Goal: Find specific page/section: Find specific page/section

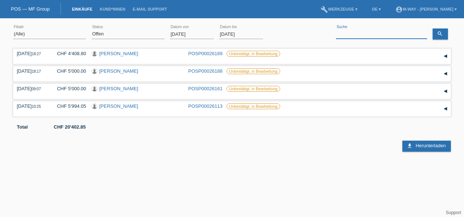
click at [358, 33] on input at bounding box center [381, 34] width 91 height 9
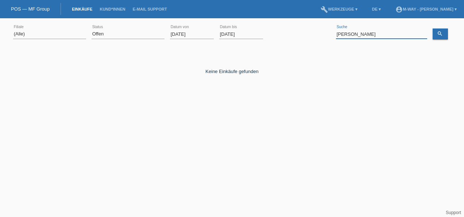
type input "[PERSON_NAME]"
click at [196, 31] on input "[DATE]" at bounding box center [192, 34] width 44 height 9
click at [196, 34] on input "[DATE]" at bounding box center [192, 34] width 44 height 9
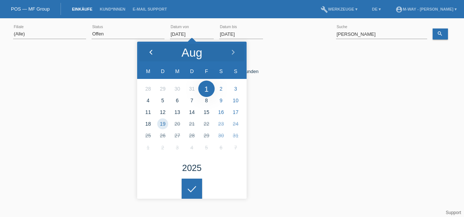
click at [150, 49] on div at bounding box center [150, 53] width 27 height 22
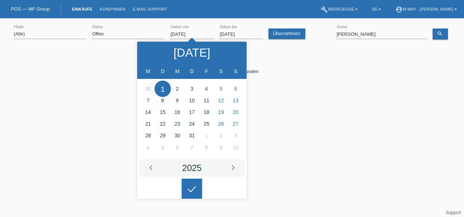
click at [196, 172] on div "2025" at bounding box center [191, 168] width 19 height 9
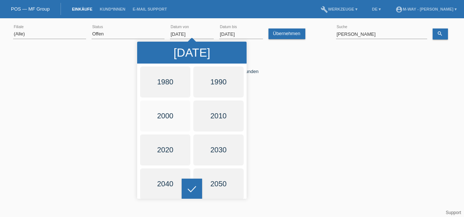
click at [170, 115] on div at bounding box center [165, 116] width 53 height 34
type input "[DATE]"
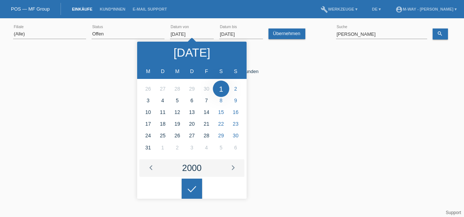
click at [322, 58] on div "Keine Einkäufe gefunden" at bounding box center [232, 66] width 438 height 16
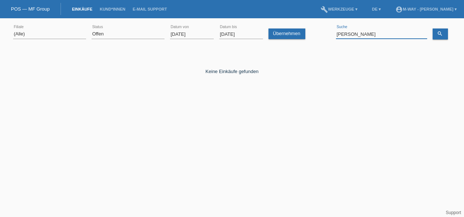
click at [360, 36] on input "[PERSON_NAME]" at bounding box center [381, 34] width 91 height 9
click at [443, 31] on link "search" at bounding box center [440, 33] width 15 height 11
click at [369, 12] on li "DE ▾" at bounding box center [377, 9] width 16 height 19
click at [369, 9] on link "DE ▾" at bounding box center [377, 9] width 16 height 4
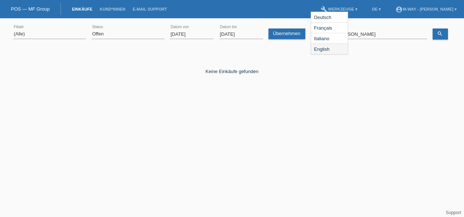
click at [319, 47] on span "English" at bounding box center [322, 49] width 18 height 9
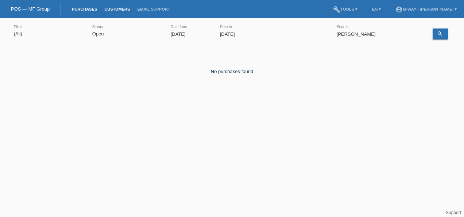
click at [122, 9] on link "Customers" at bounding box center [117, 9] width 33 height 4
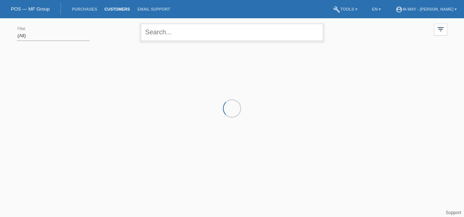
click at [252, 33] on input "text" at bounding box center [232, 32] width 183 height 17
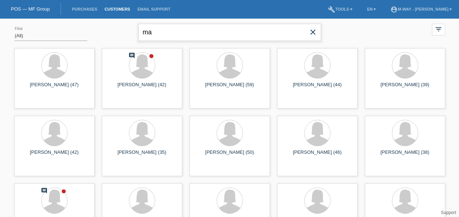
type input "m"
click at [268, 32] on input "[PERSON_NAME]" at bounding box center [229, 32] width 183 height 17
type input "[PERSON_NAME]"
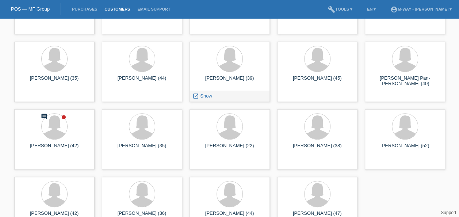
scroll to position [165, 0]
